Goal: Entertainment & Leisure: Consume media (video, audio)

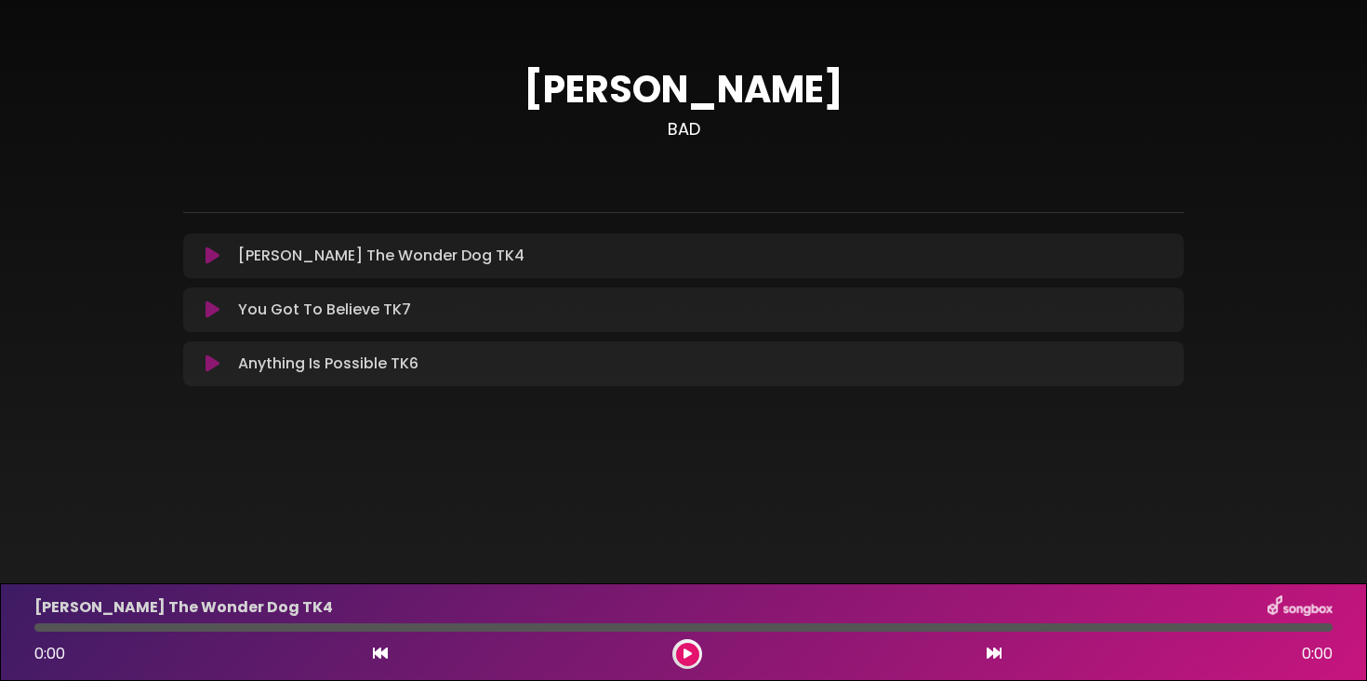
click at [200, 101] on h1 "[PERSON_NAME]" at bounding box center [683, 89] width 1000 height 45
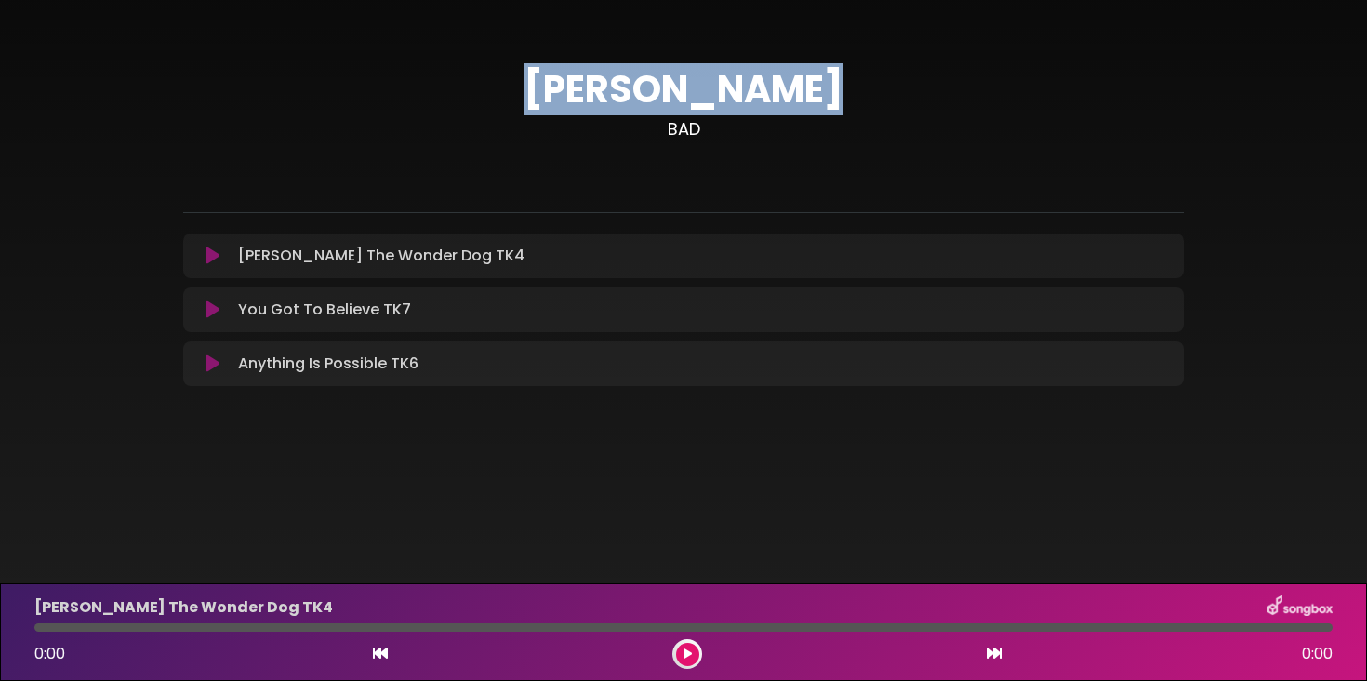
drag, startPoint x: 550, startPoint y: 81, endPoint x: 829, endPoint y: 104, distance: 279.9
click at [829, 104] on h1 "[PERSON_NAME]" at bounding box center [683, 89] width 1000 height 45
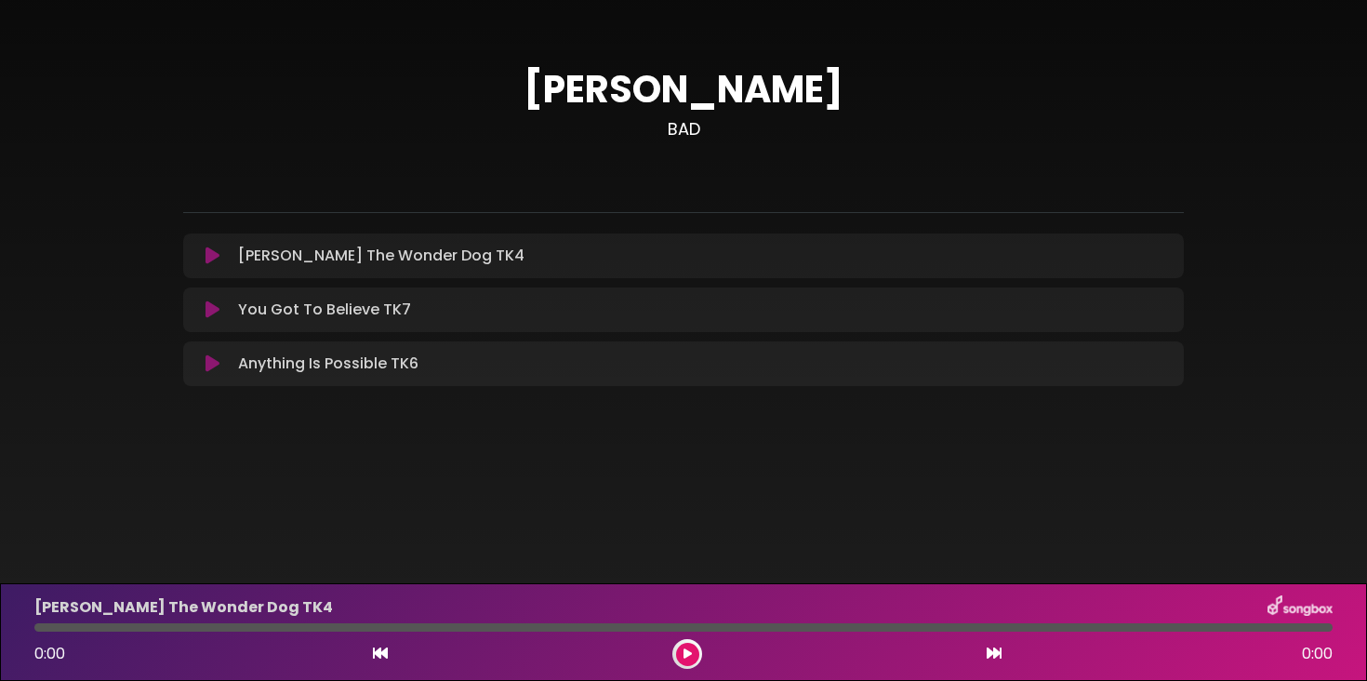
click at [813, 95] on h1 "[PERSON_NAME]" at bounding box center [683, 89] width 1000 height 45
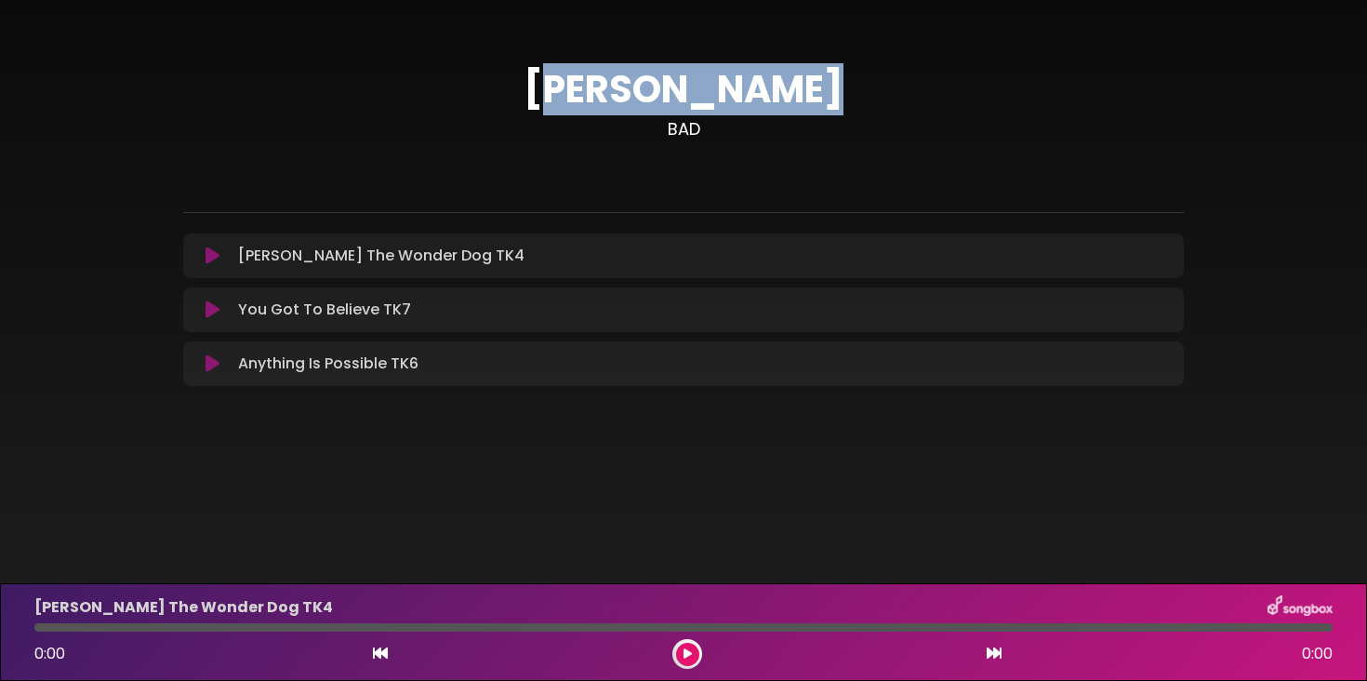
drag, startPoint x: 807, startPoint y: 93, endPoint x: 572, endPoint y: 94, distance: 235.2
click at [573, 93] on h1 "[PERSON_NAME]" at bounding box center [683, 89] width 1000 height 45
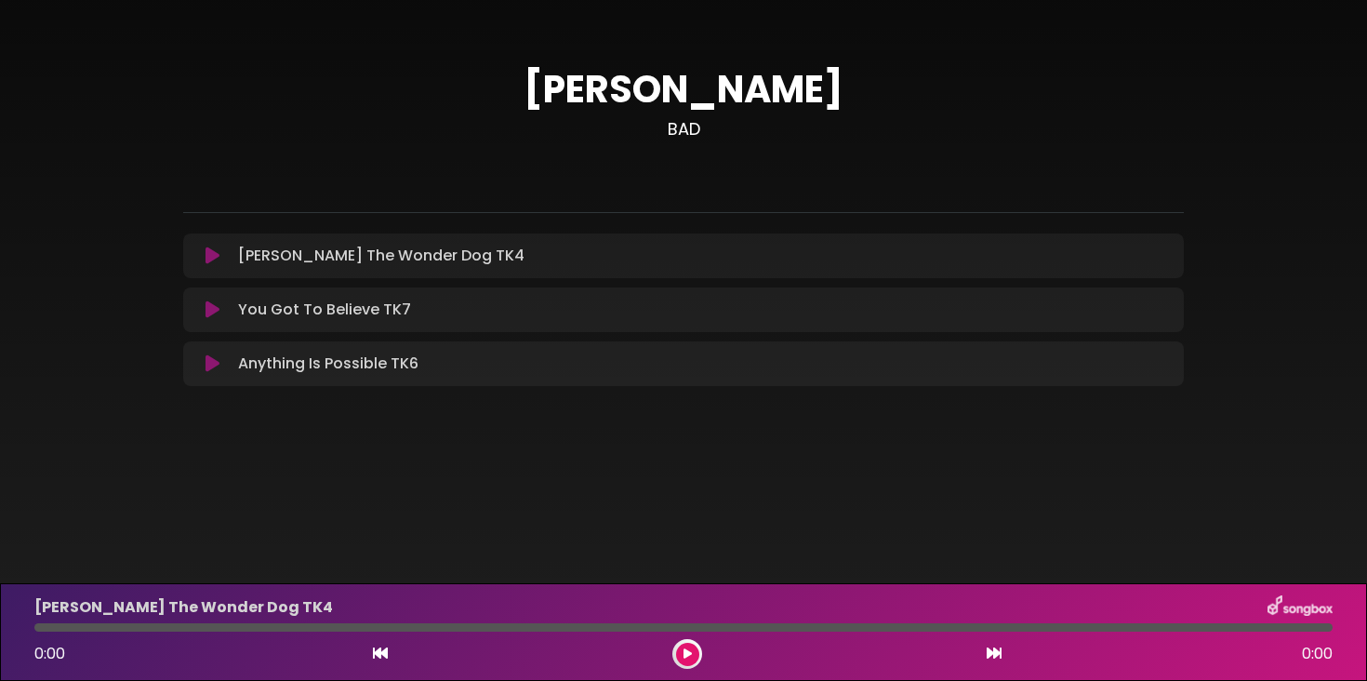
click at [568, 94] on h1 "[PERSON_NAME]" at bounding box center [683, 89] width 1000 height 45
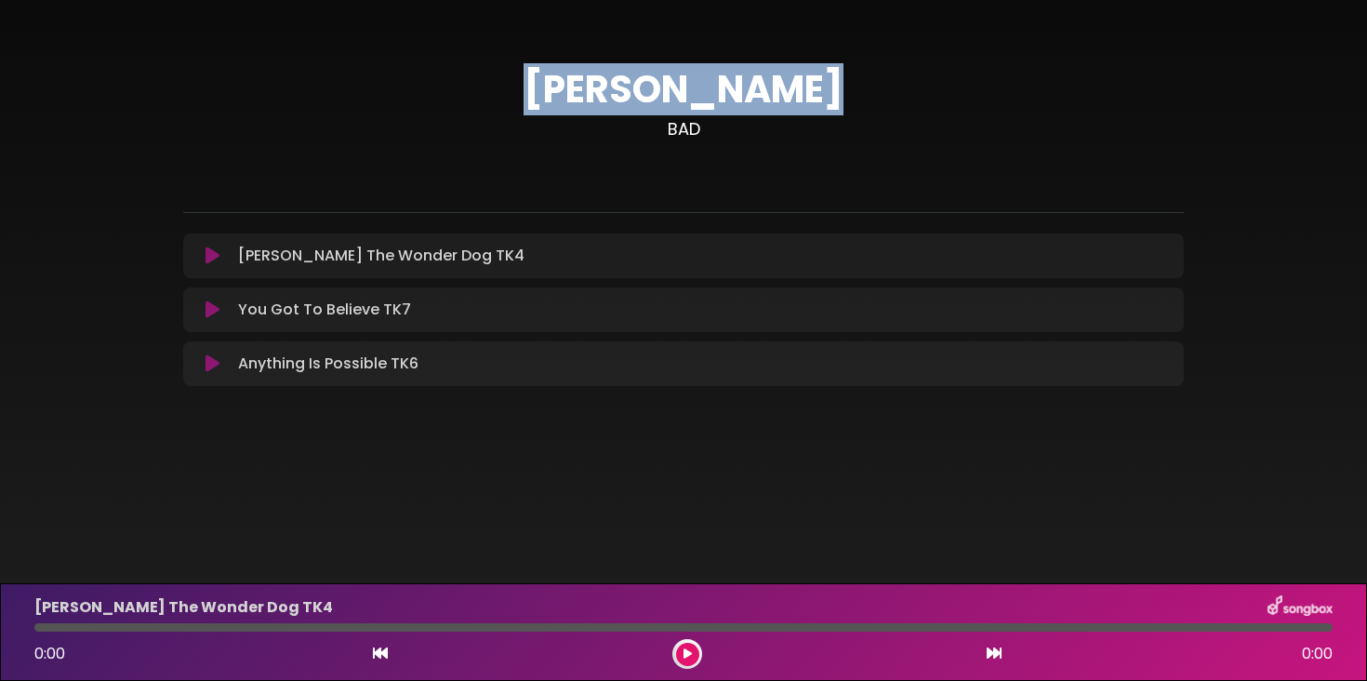
drag, startPoint x: 558, startPoint y: 94, endPoint x: 809, endPoint y: 104, distance: 251.2
click at [809, 104] on h1 "[PERSON_NAME]" at bounding box center [683, 89] width 1000 height 45
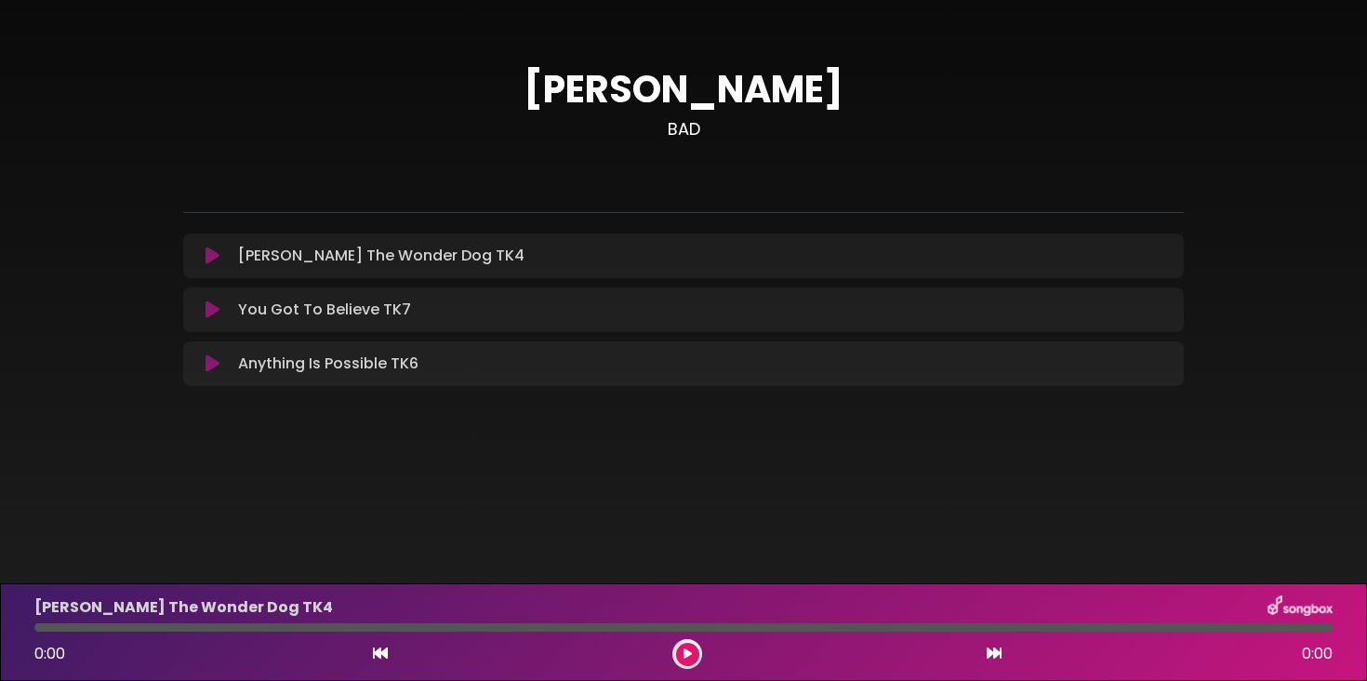
click at [809, 96] on h1 "[PERSON_NAME]" at bounding box center [683, 89] width 1000 height 45
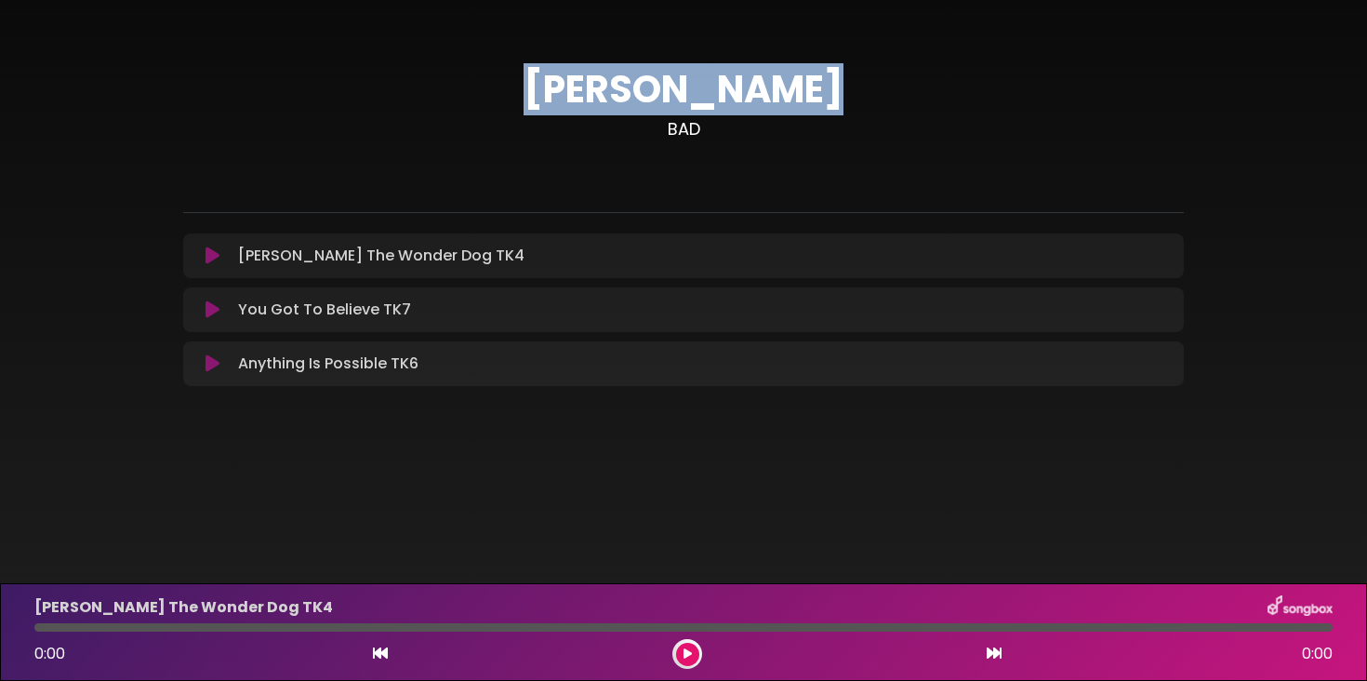
drag, startPoint x: 809, startPoint y: 94, endPoint x: 562, endPoint y: 86, distance: 247.4
click at [562, 86] on h1 "[PERSON_NAME]" at bounding box center [683, 89] width 1000 height 45
drag, startPoint x: 560, startPoint y: 86, endPoint x: 819, endPoint y: 85, distance: 259.4
click at [819, 85] on h1 "[PERSON_NAME]" at bounding box center [683, 89] width 1000 height 45
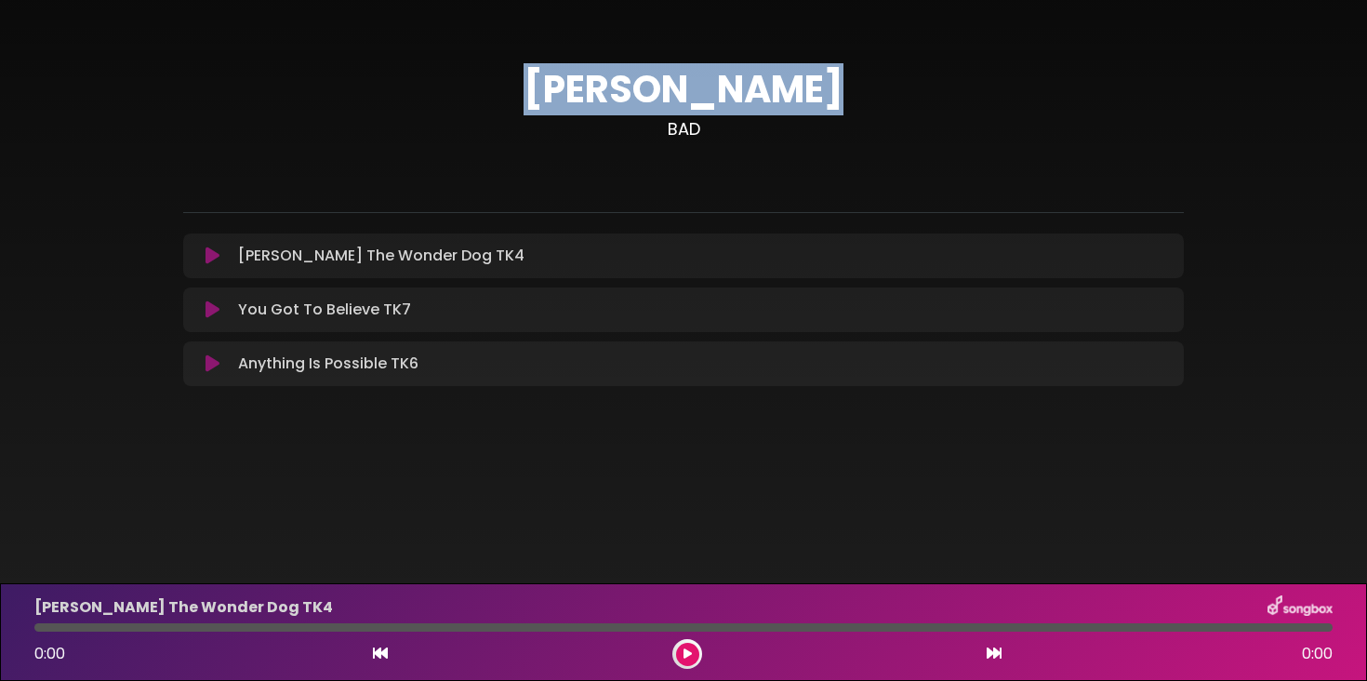
click at [819, 85] on h1 "[PERSON_NAME]" at bounding box center [683, 89] width 1000 height 45
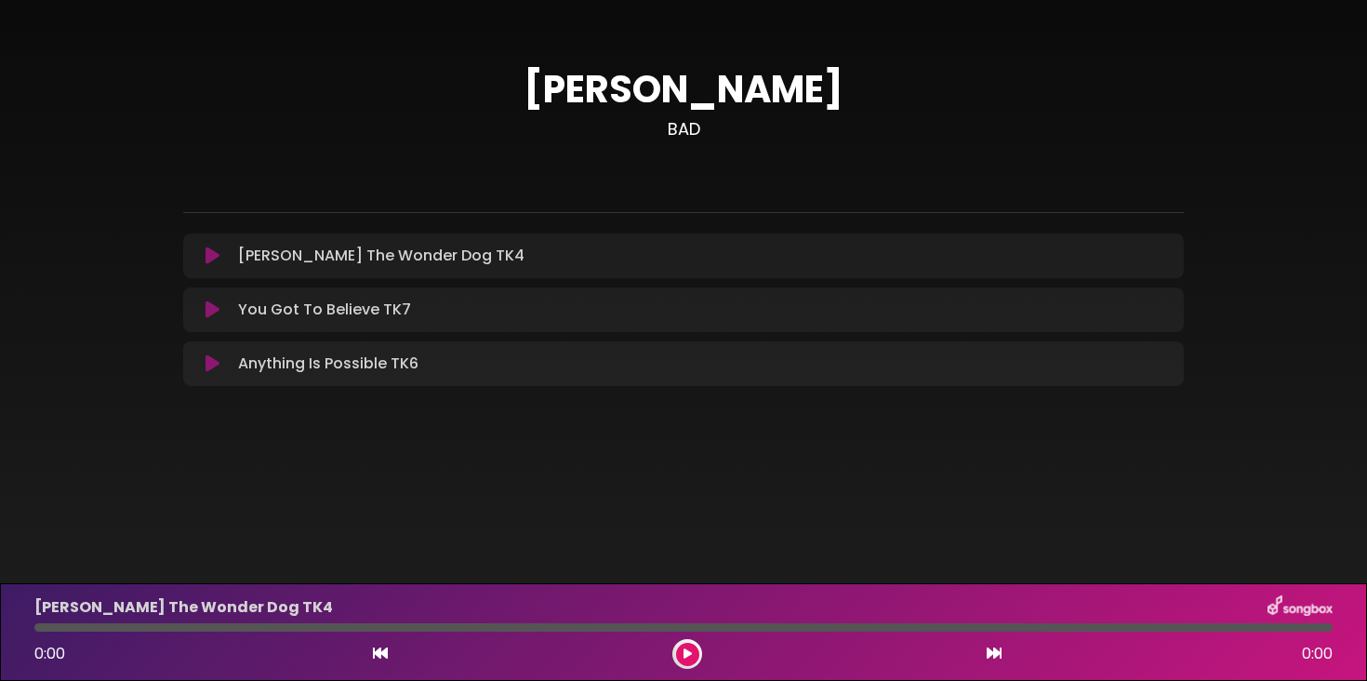
click at [203, 257] on button at bounding box center [212, 255] width 36 height 19
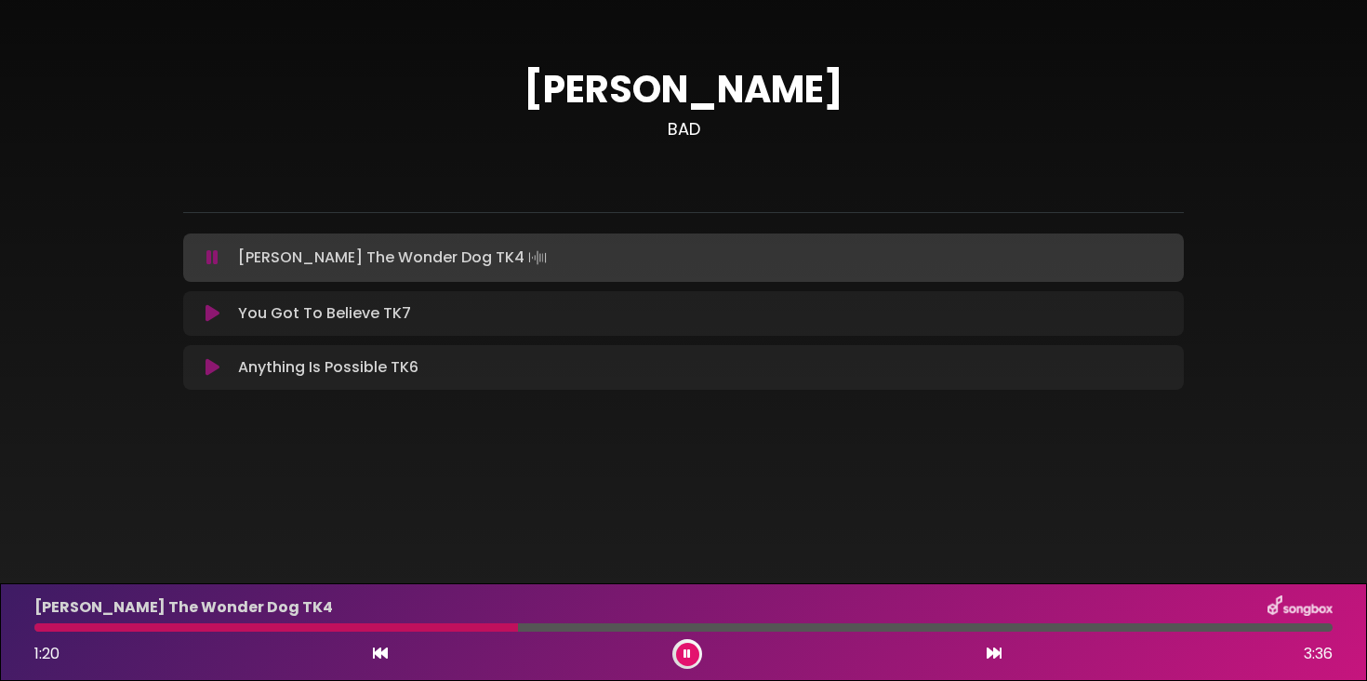
click at [213, 317] on icon at bounding box center [212, 313] width 14 height 19
